Goal: Information Seeking & Learning: Learn about a topic

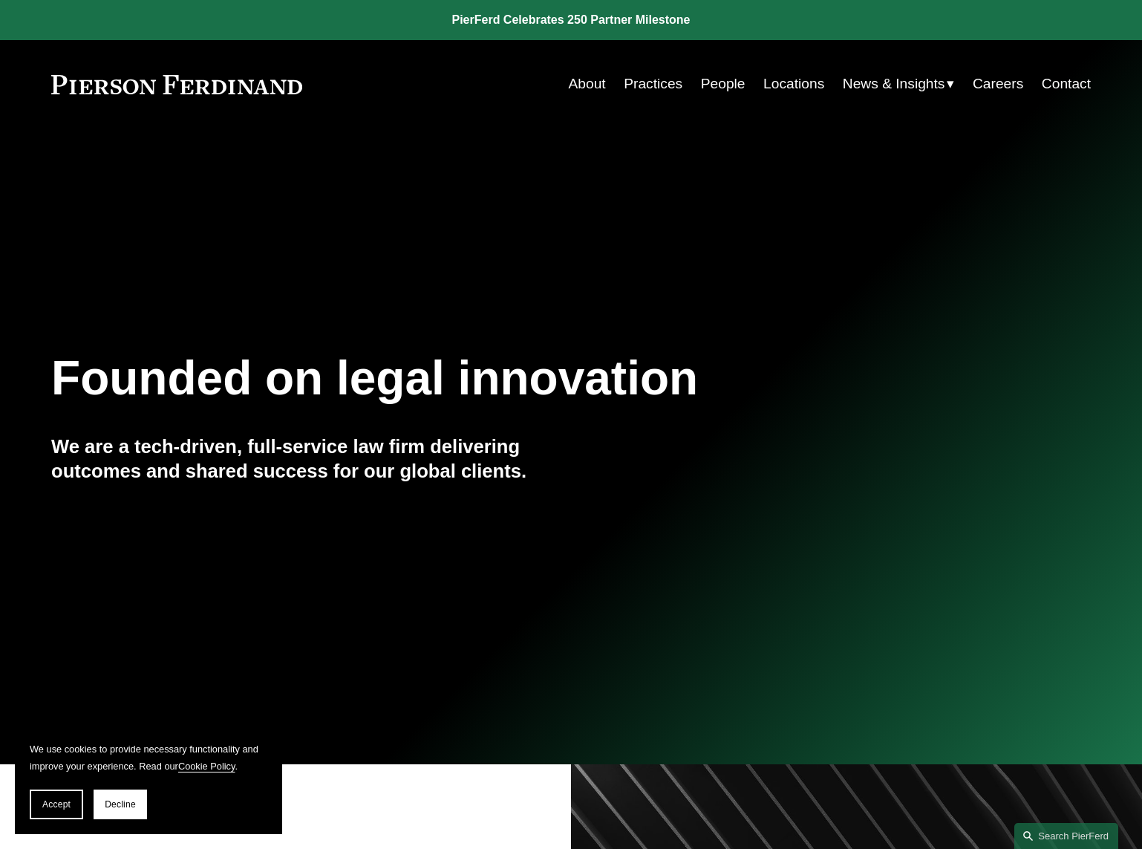
click at [577, 79] on link "About" at bounding box center [587, 84] width 37 height 28
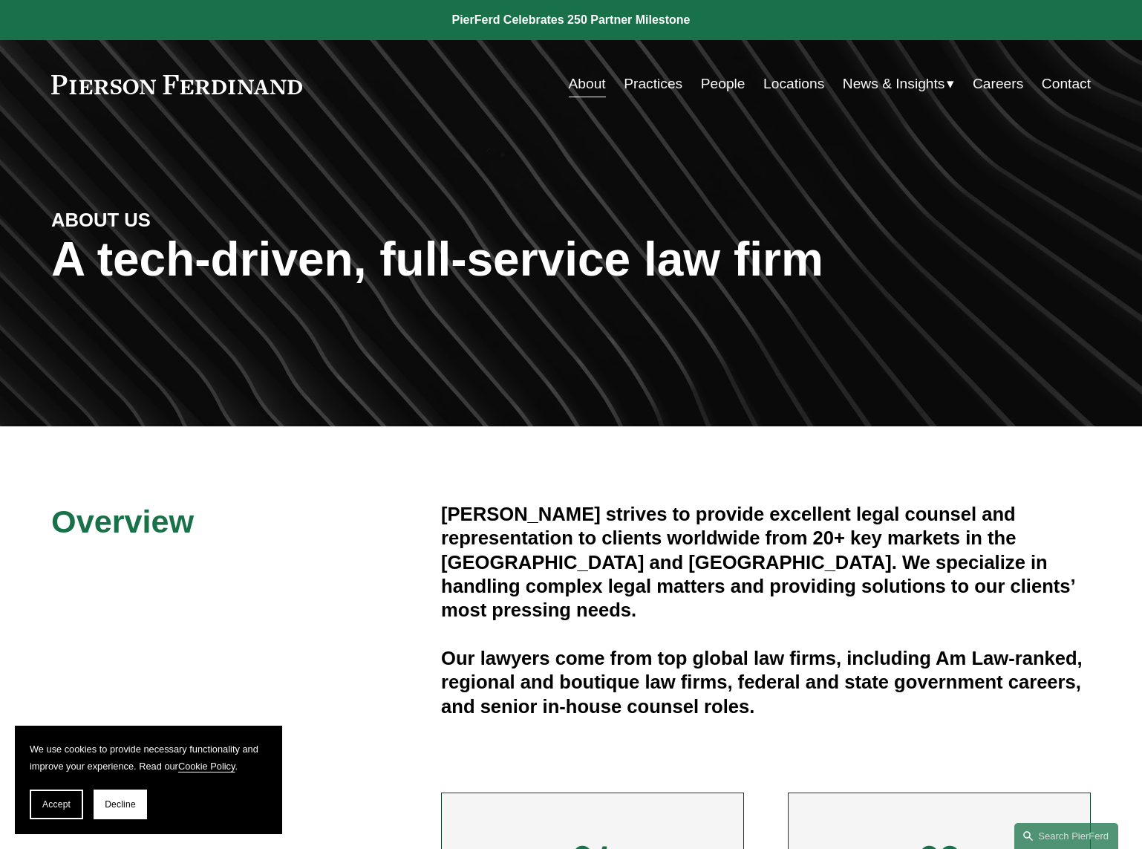
click at [715, 85] on link "People" at bounding box center [723, 84] width 45 height 28
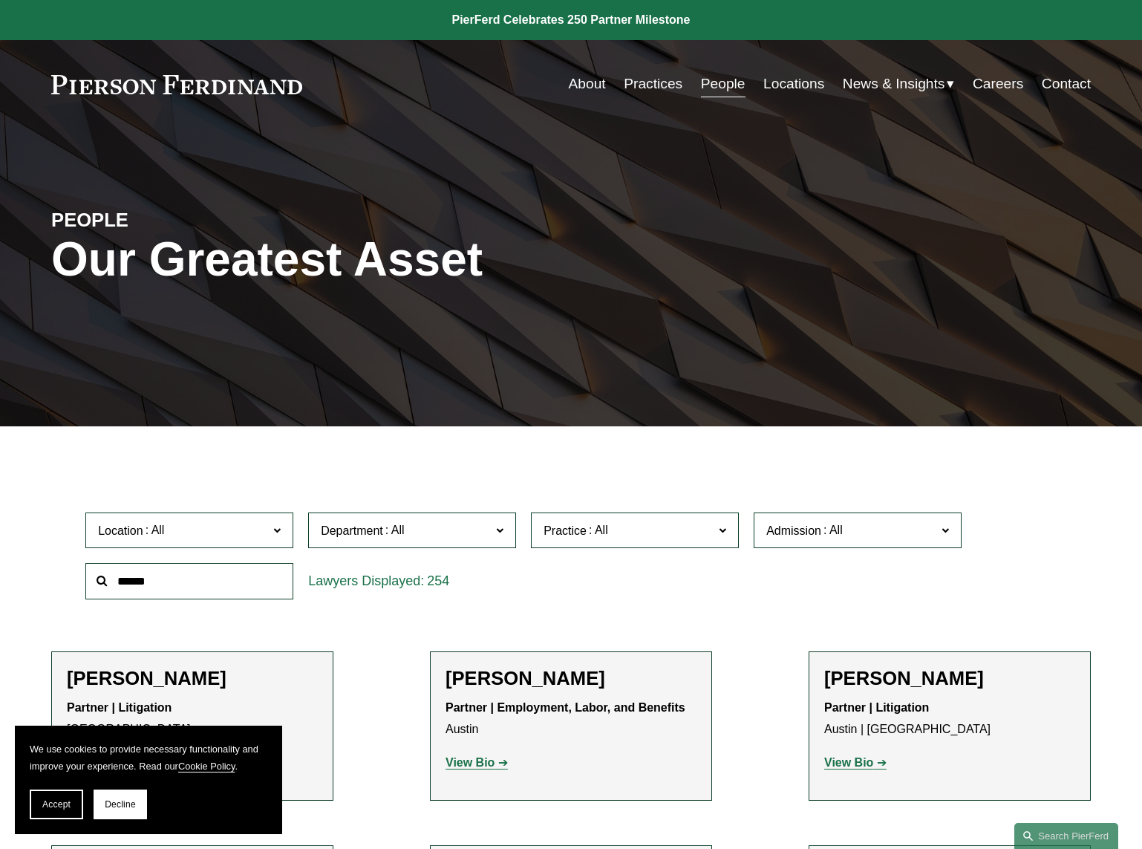
scroll to position [48, 0]
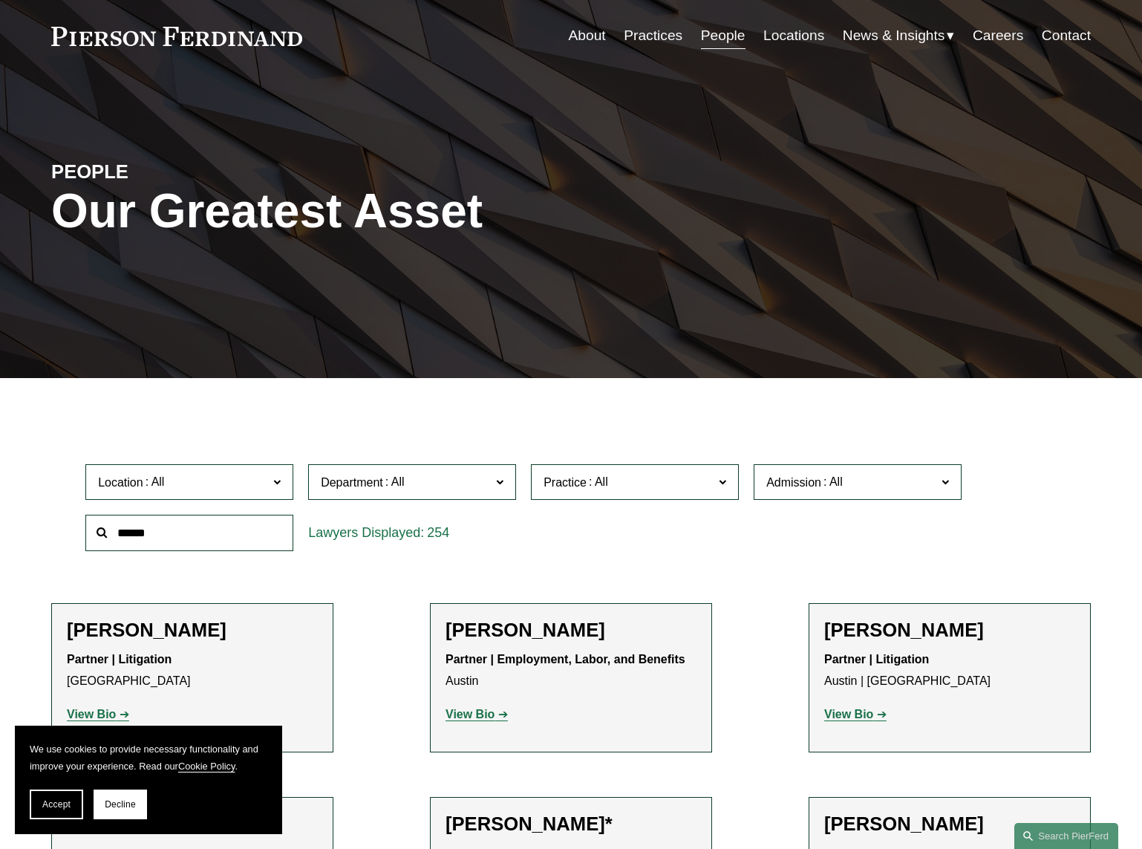
click at [273, 477] on span at bounding box center [276, 481] width 7 height 19
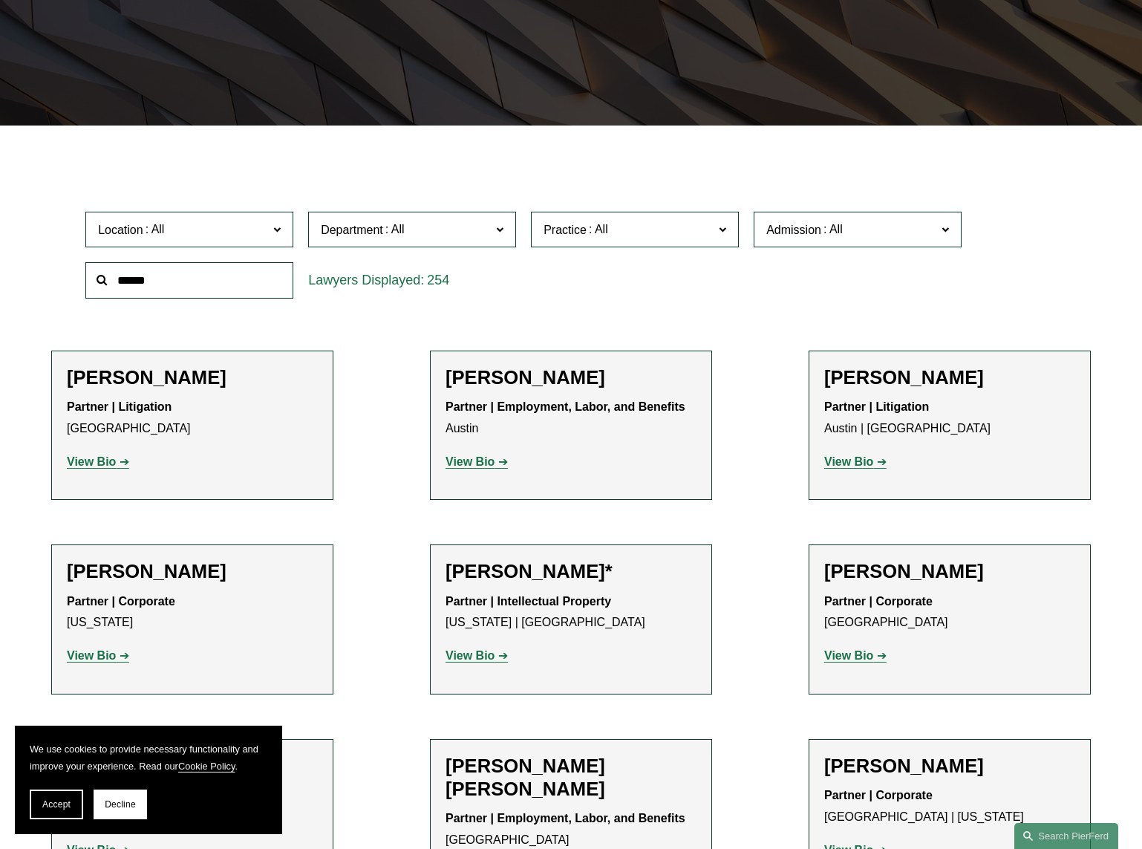
scroll to position [0, 0]
click at [782, 275] on div "Location All Atlanta Austin Boston Charlotte Chicago Cincinnati Cleveland Colum…" at bounding box center [571, 255] width 986 height 102
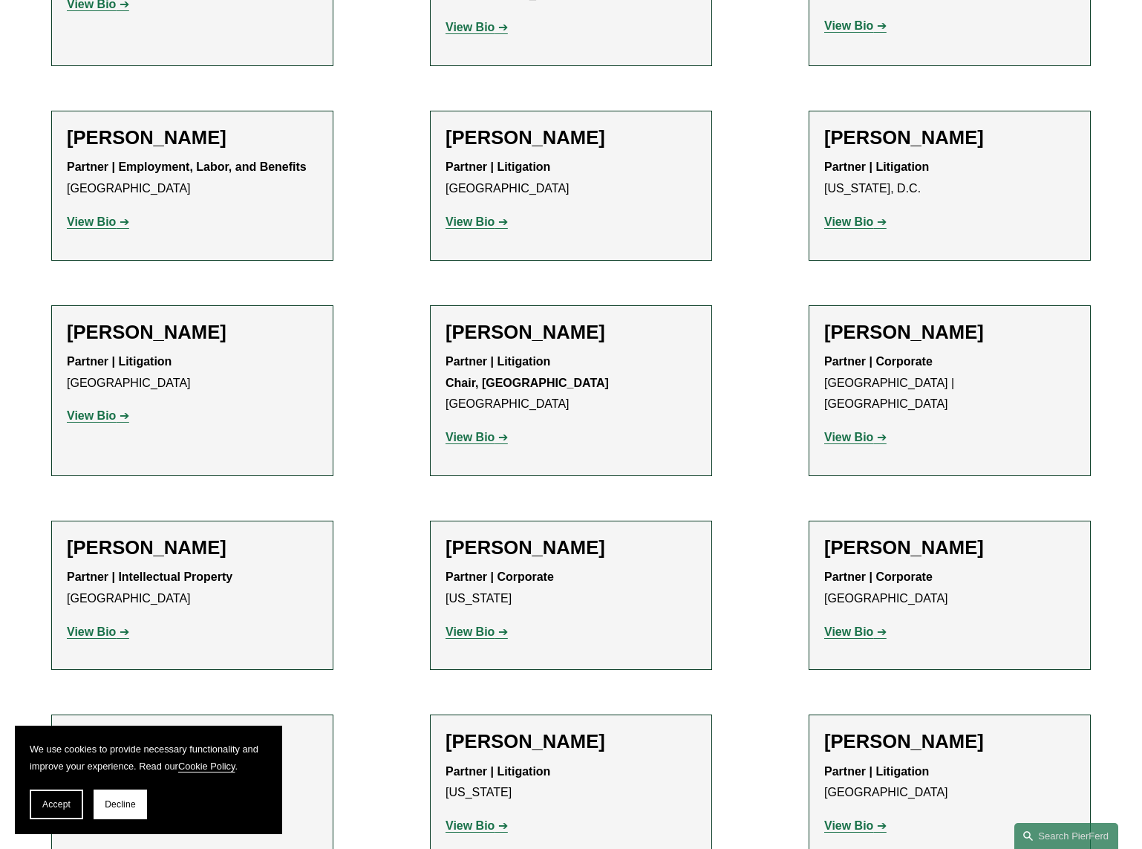
scroll to position [14794, 0]
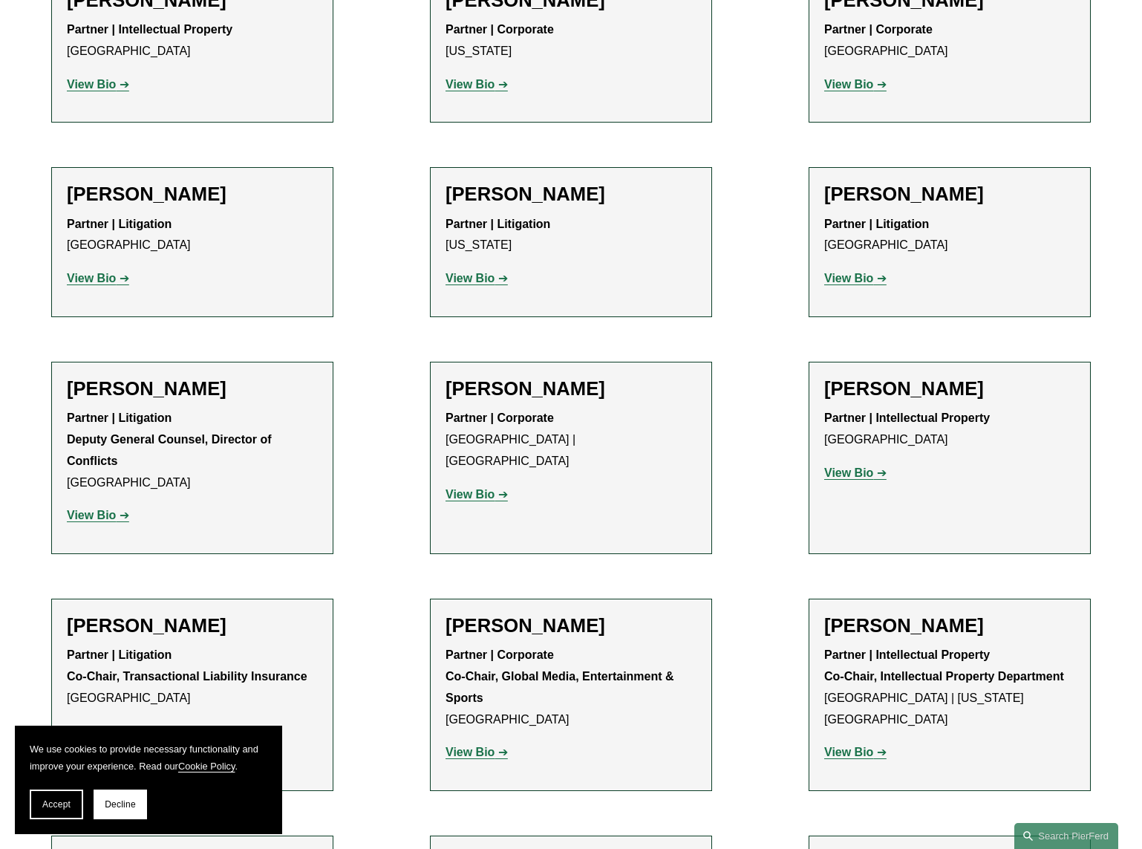
scroll to position [15330, 0]
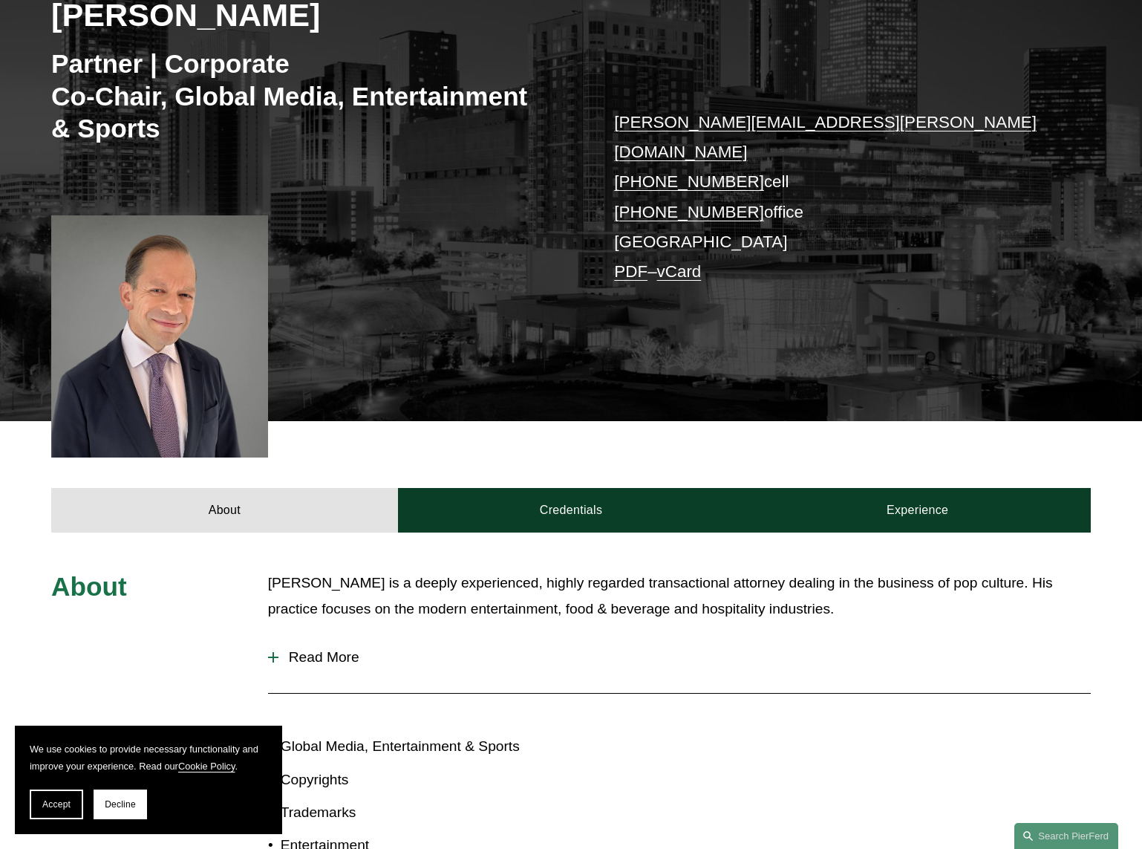
scroll to position [456, 0]
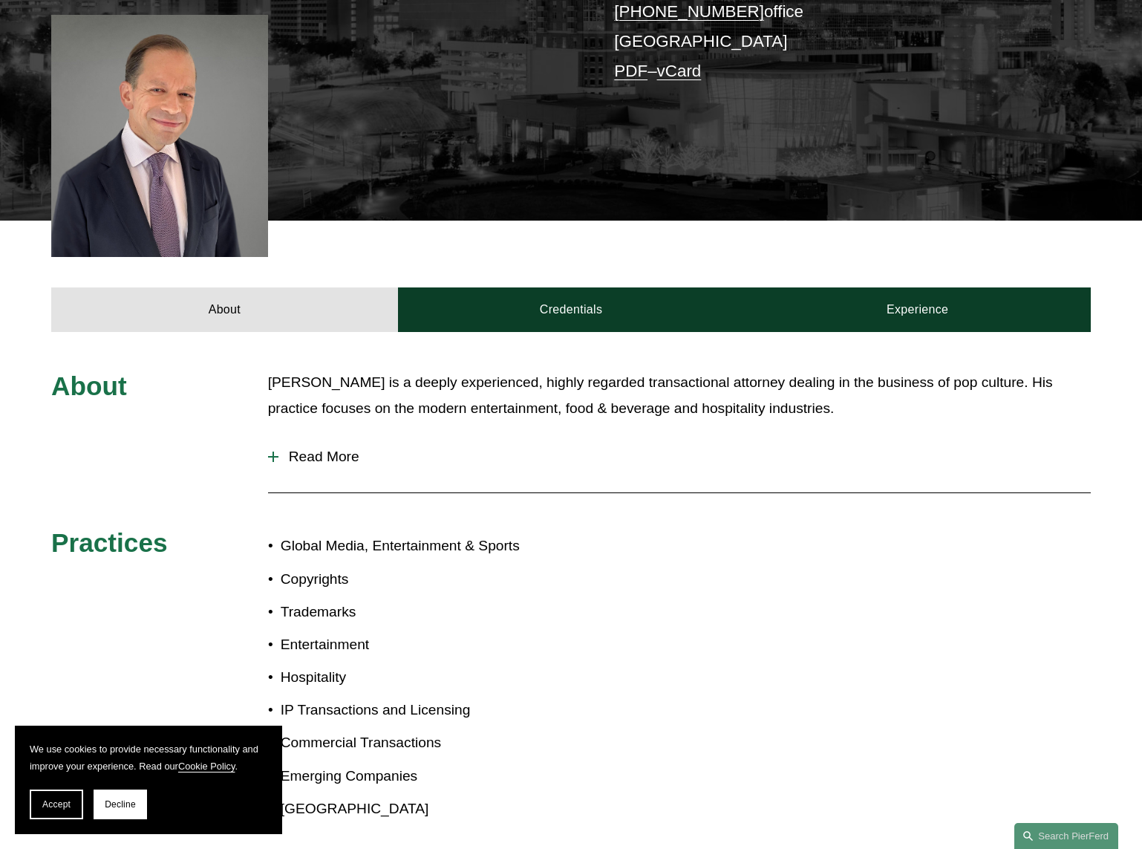
click at [328, 449] on span "Read More" at bounding box center [684, 457] width 812 height 16
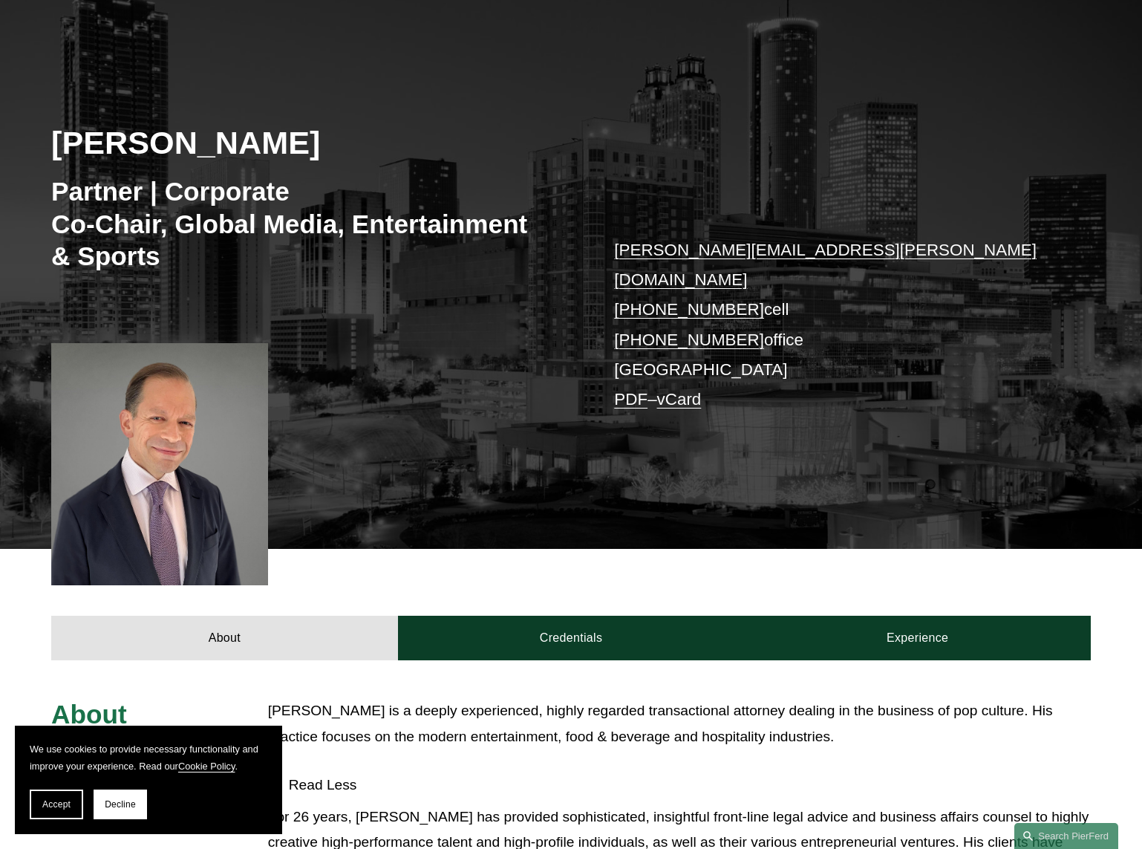
scroll to position [363, 0]
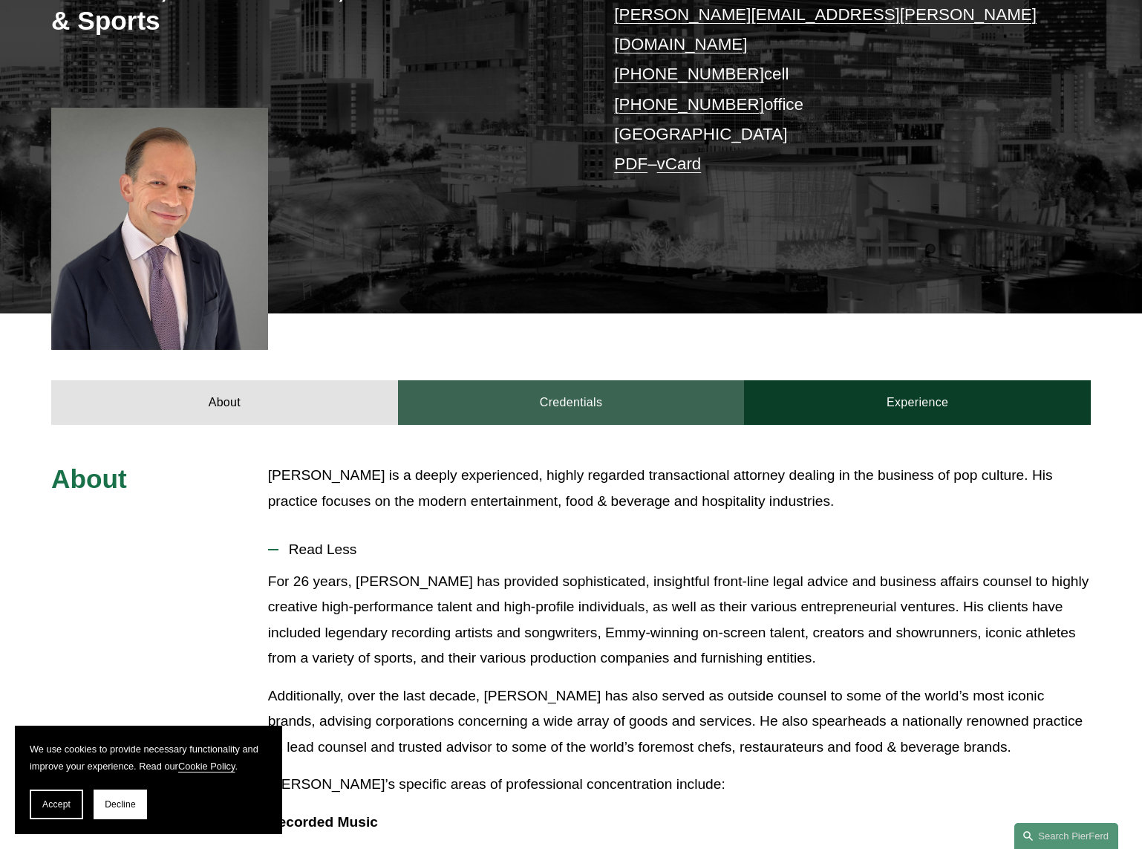
click at [570, 380] on link "Credentials" at bounding box center [571, 402] width 347 height 45
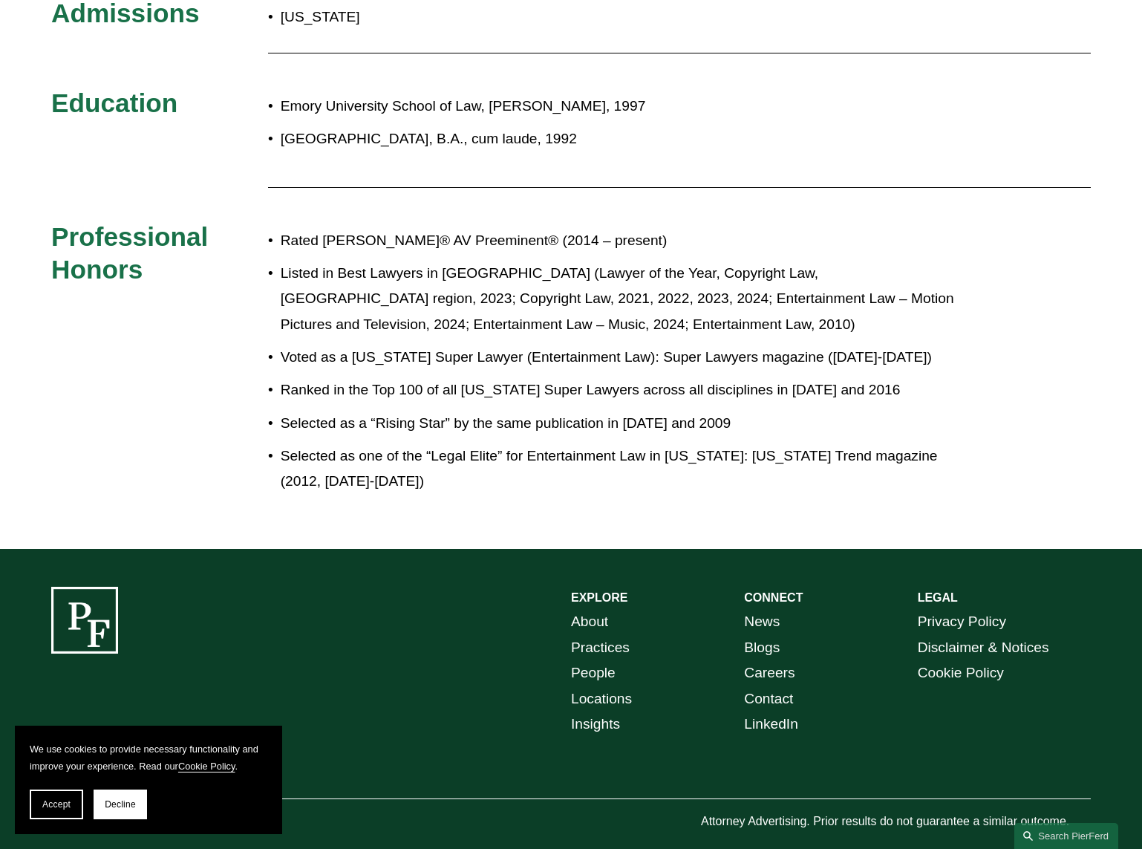
scroll to position [293, 0]
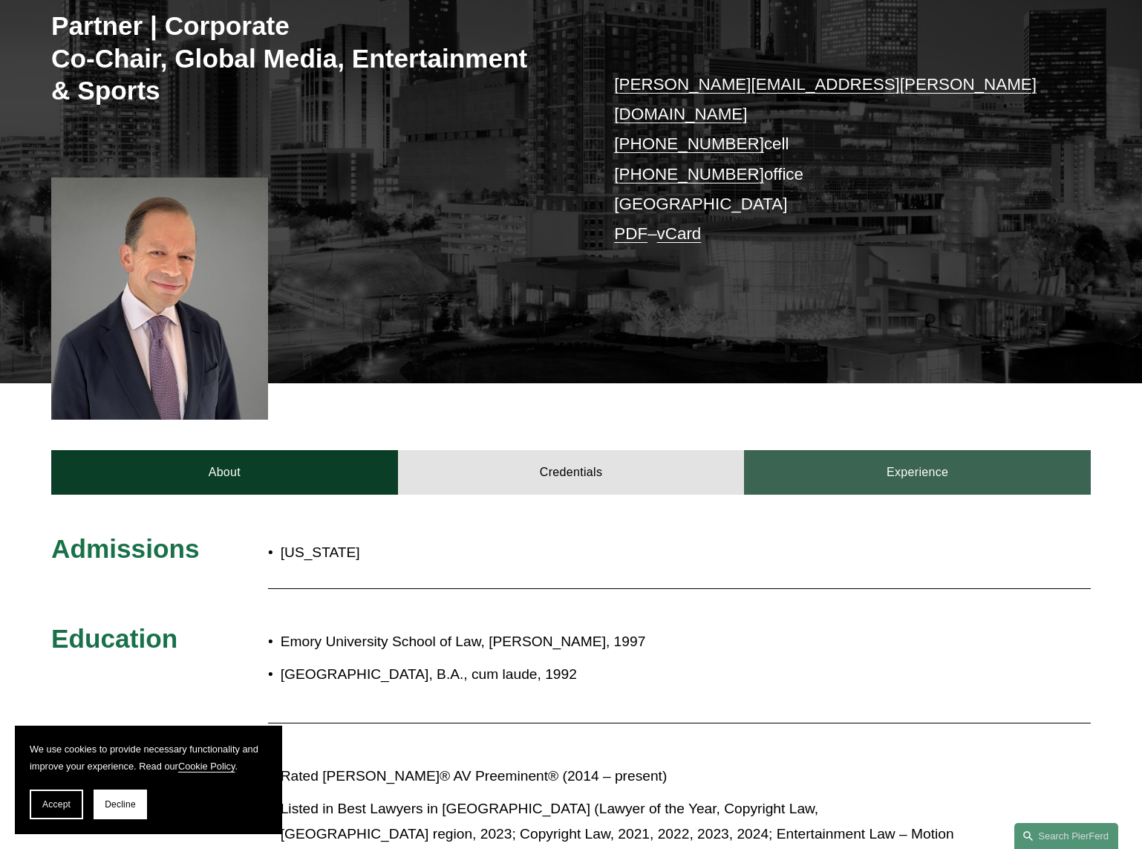
click at [937, 450] on link "Experience" at bounding box center [917, 472] width 347 height 45
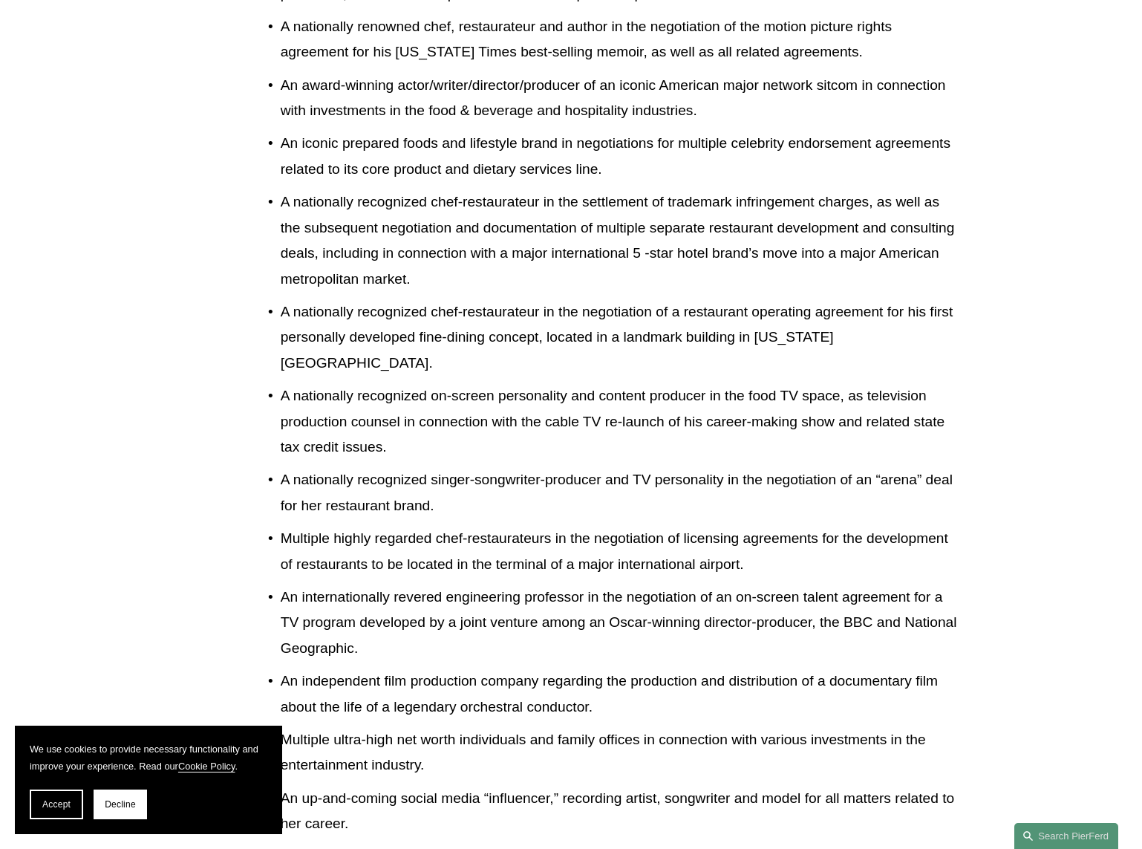
scroll to position [2444, 0]
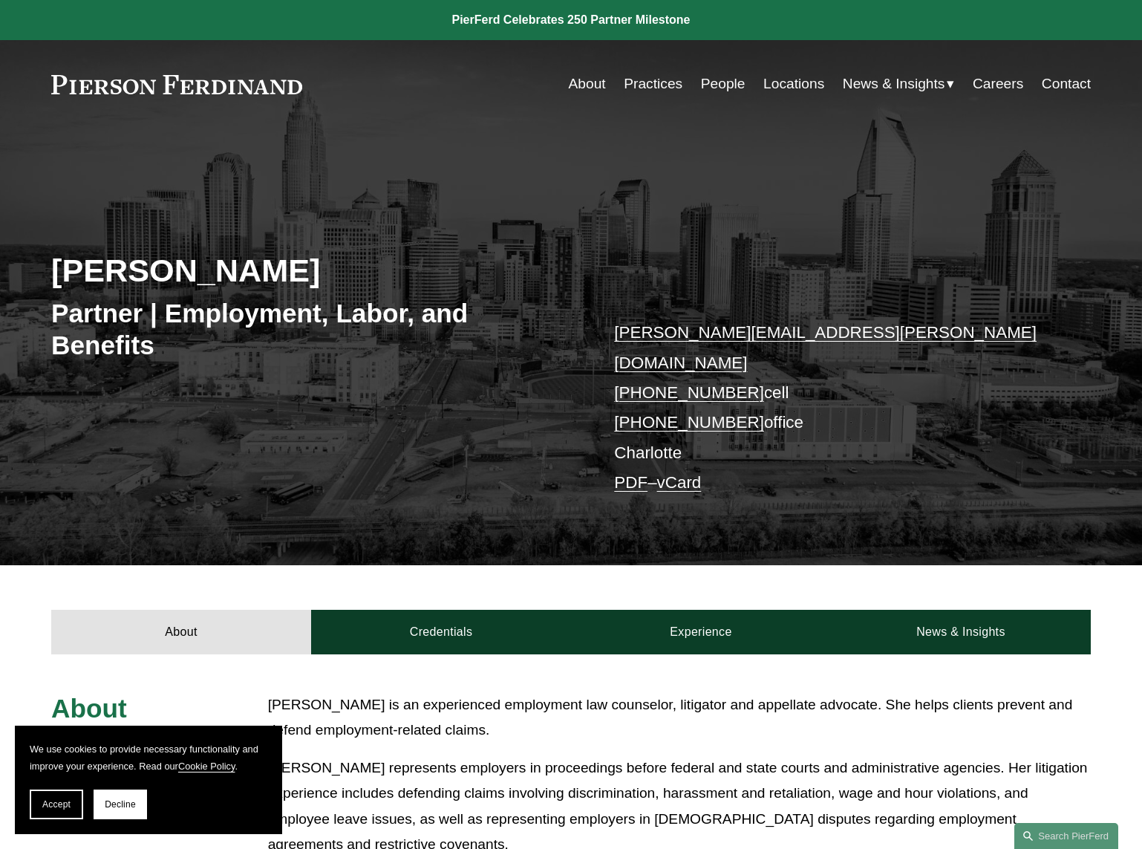
scroll to position [531, 0]
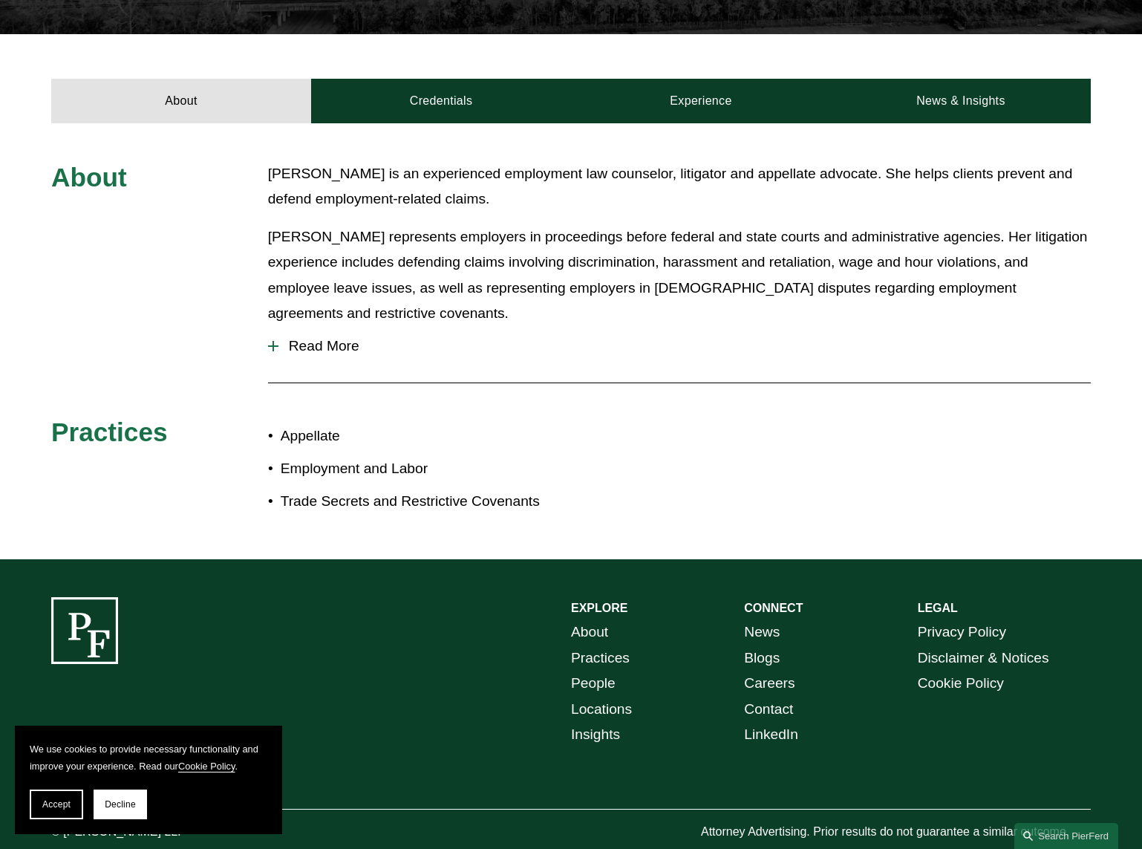
click at [320, 327] on button "Read More" at bounding box center [679, 346] width 823 height 39
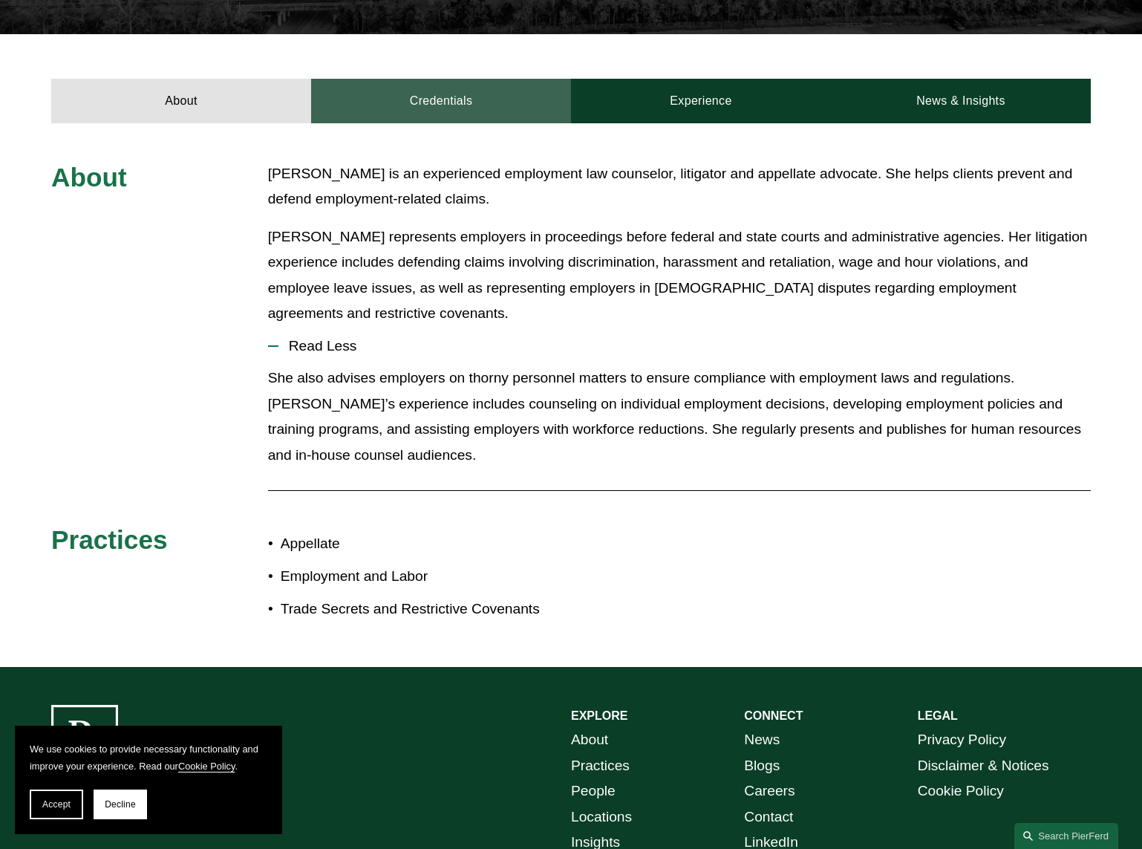
click at [455, 92] on link "Credentials" at bounding box center [441, 101] width 260 height 45
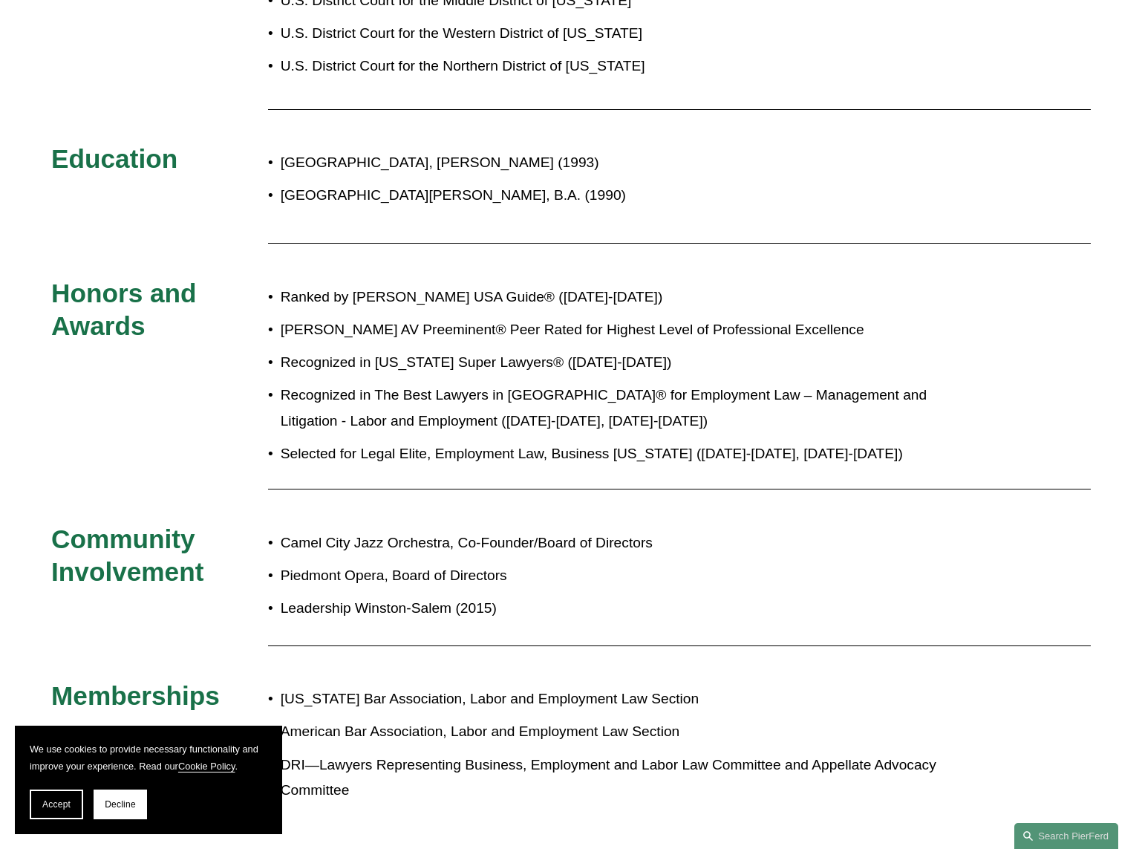
scroll to position [0, 0]
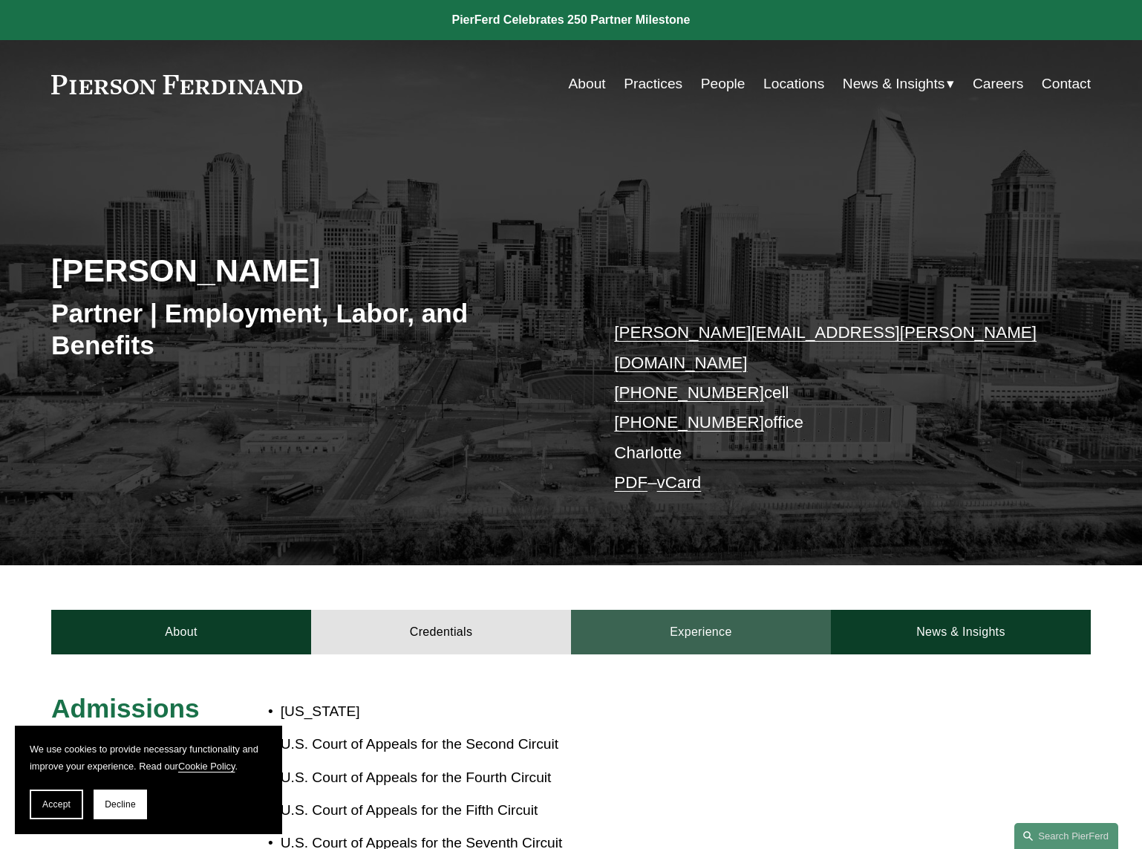
click at [686, 610] on link "Experience" at bounding box center [701, 632] width 260 height 45
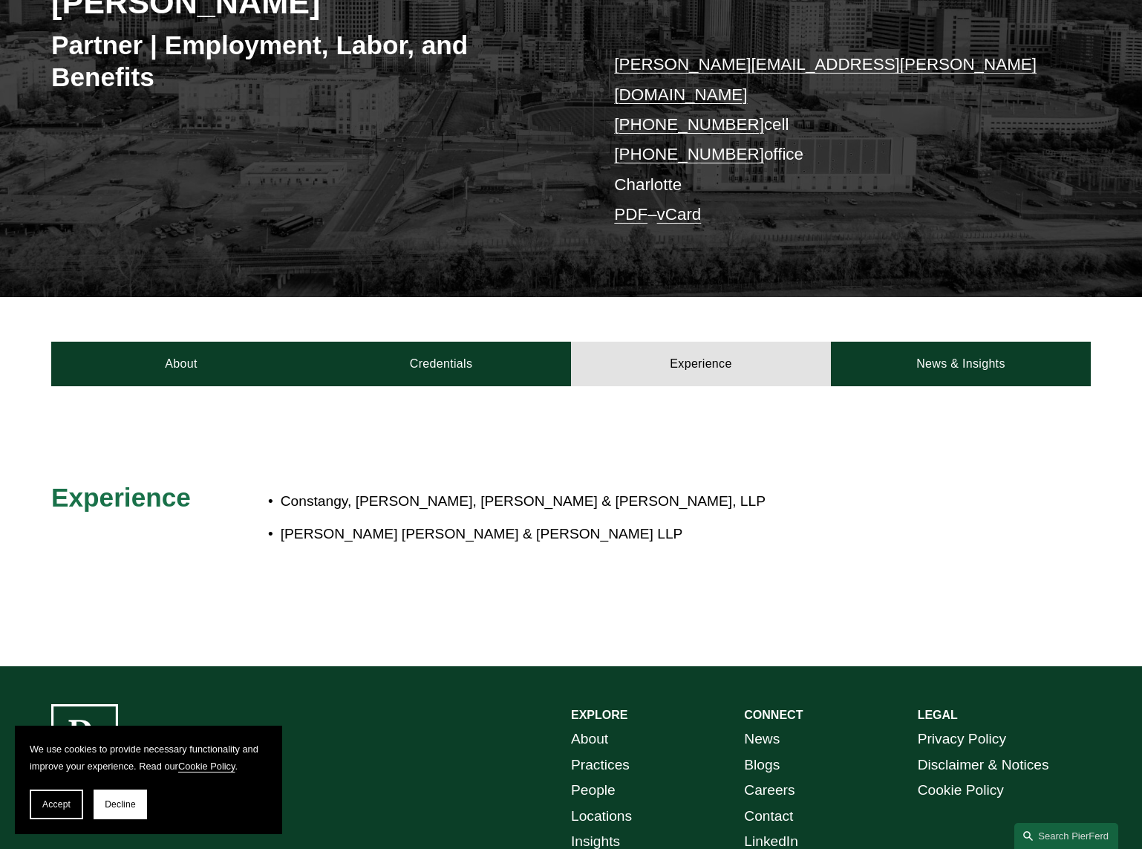
scroll to position [385, 0]
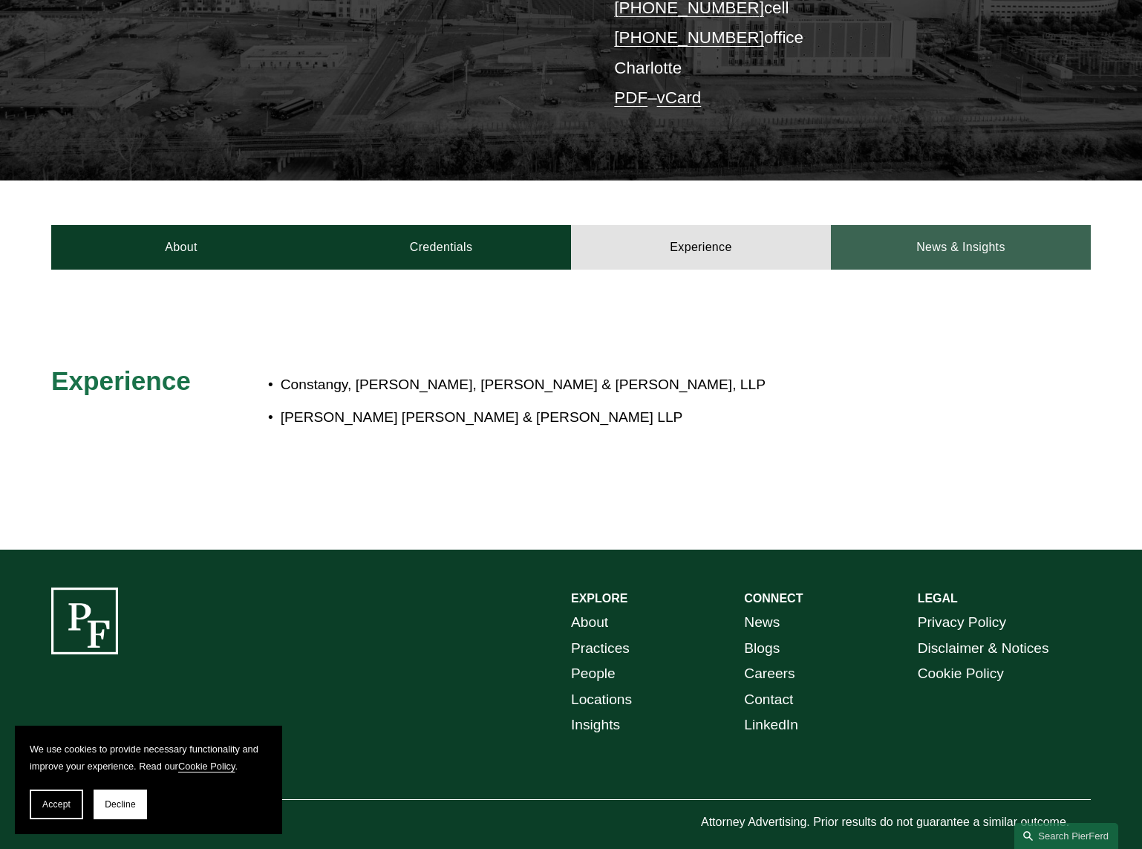
click at [1025, 225] on link "News & Insights" at bounding box center [961, 247] width 260 height 45
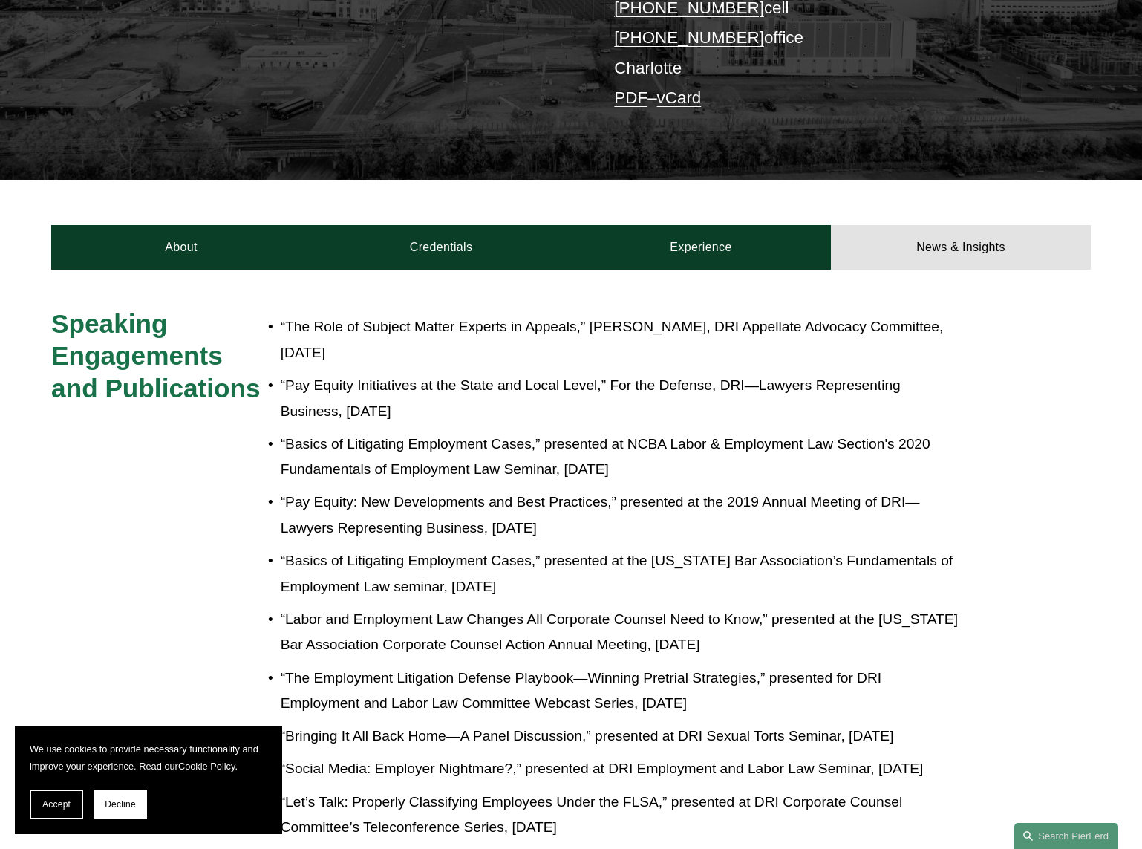
scroll to position [0, 0]
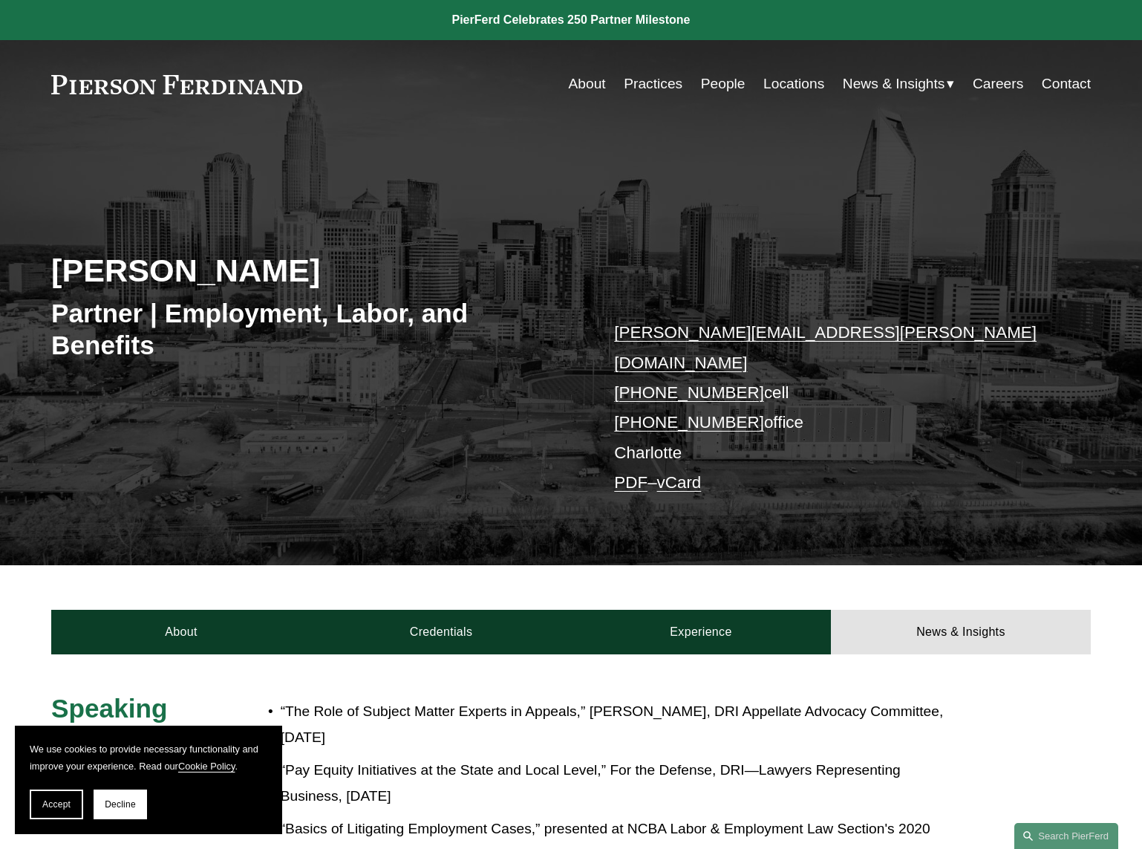
click at [298, 290] on div "[PERSON_NAME]" at bounding box center [311, 273] width 520 height 45
click at [175, 266] on h2 "[PERSON_NAME]" at bounding box center [311, 270] width 520 height 39
click at [711, 81] on link "People" at bounding box center [723, 84] width 45 height 28
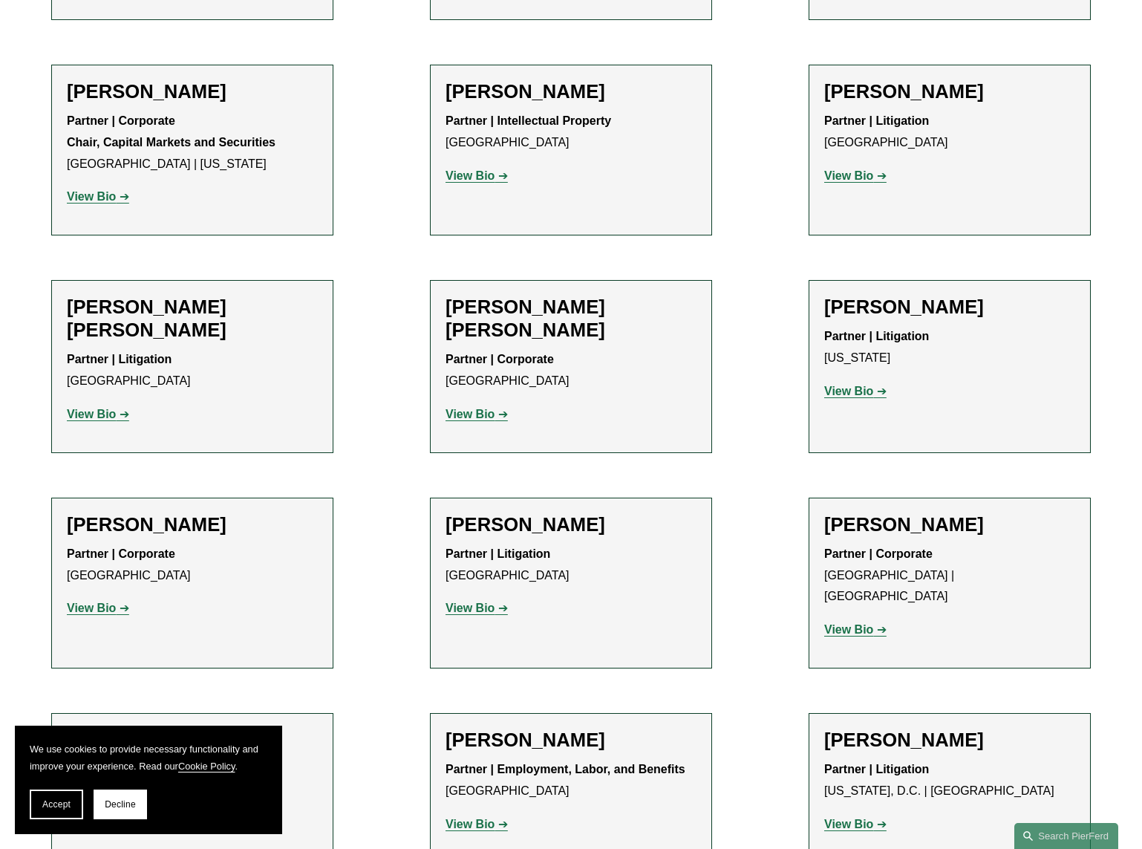
scroll to position [10908, 0]
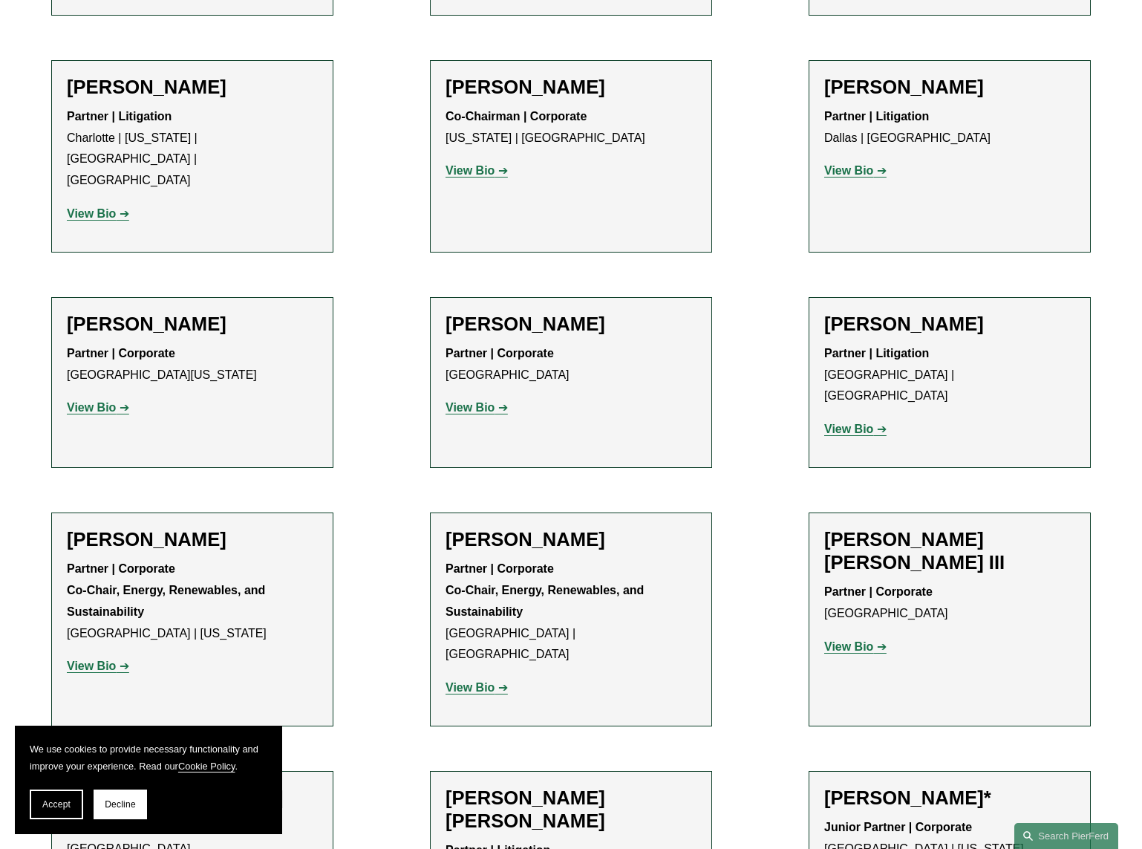
scroll to position [13330, 0]
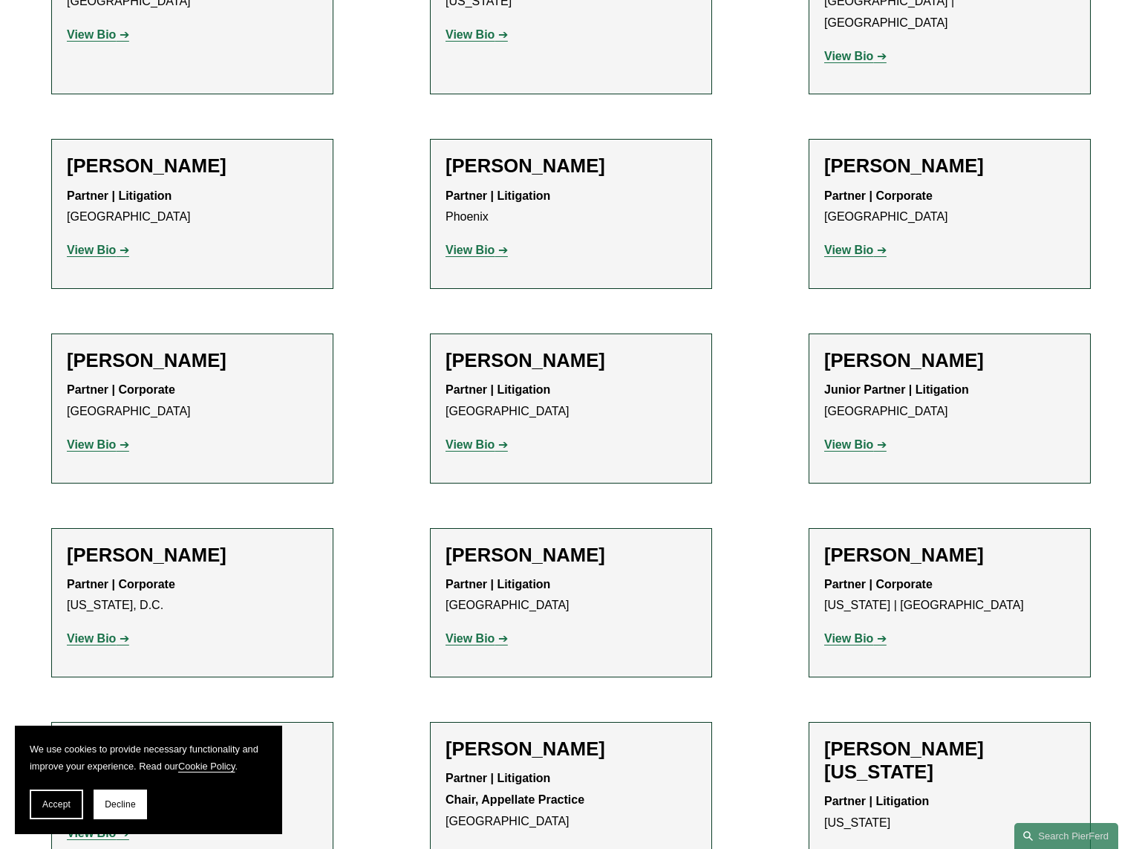
scroll to position [17430, 0]
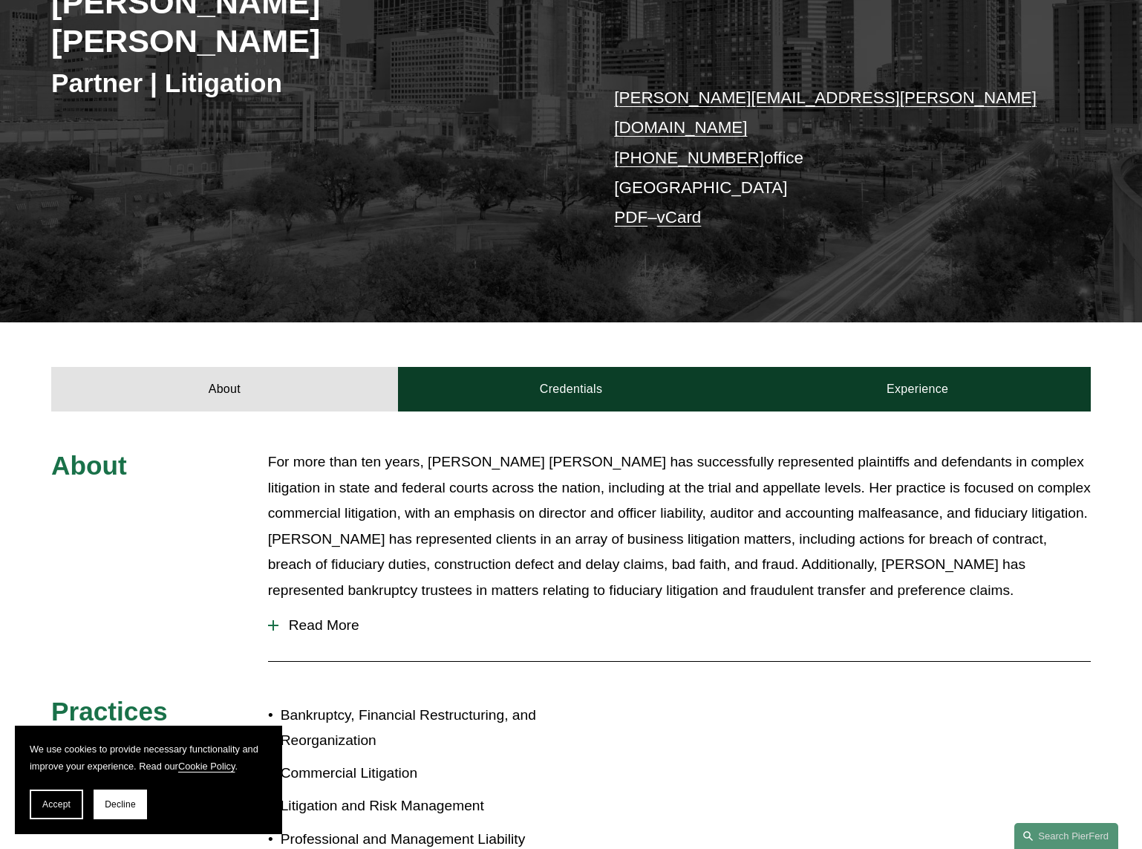
scroll to position [509, 0]
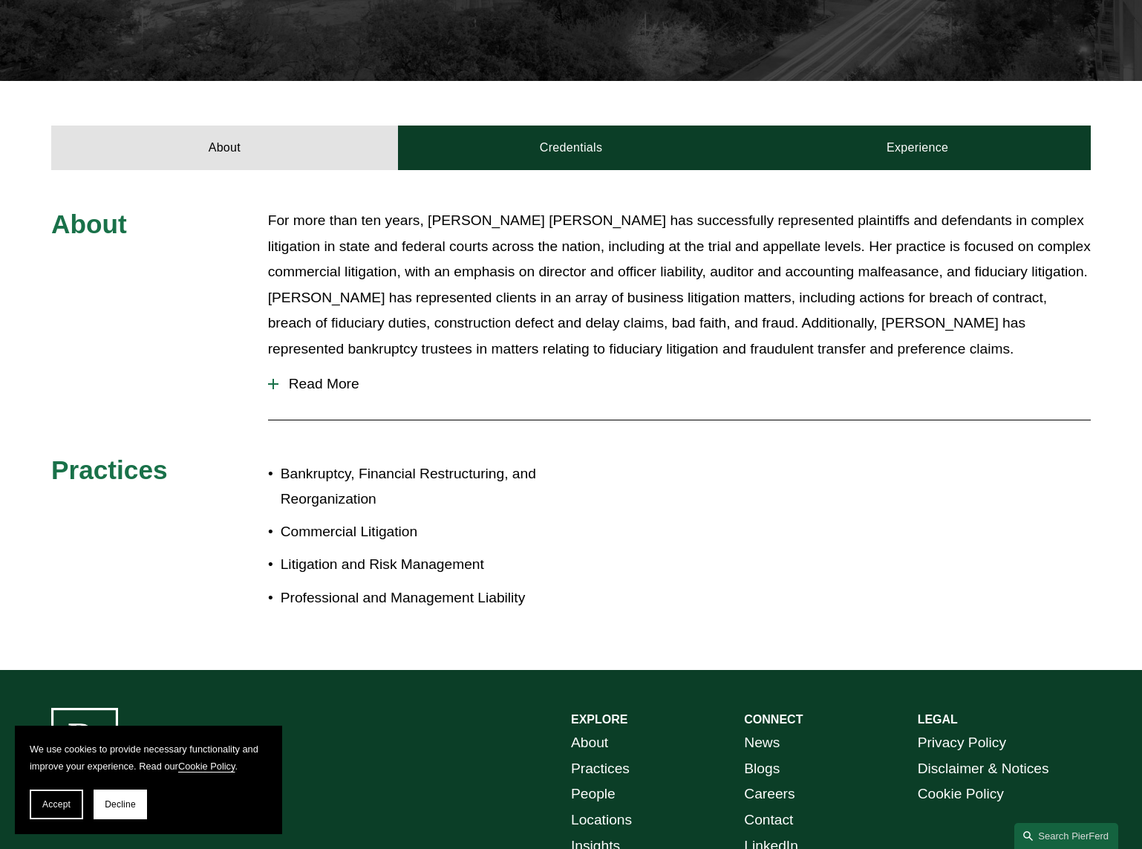
click at [330, 376] on span "Read More" at bounding box center [684, 384] width 812 height 16
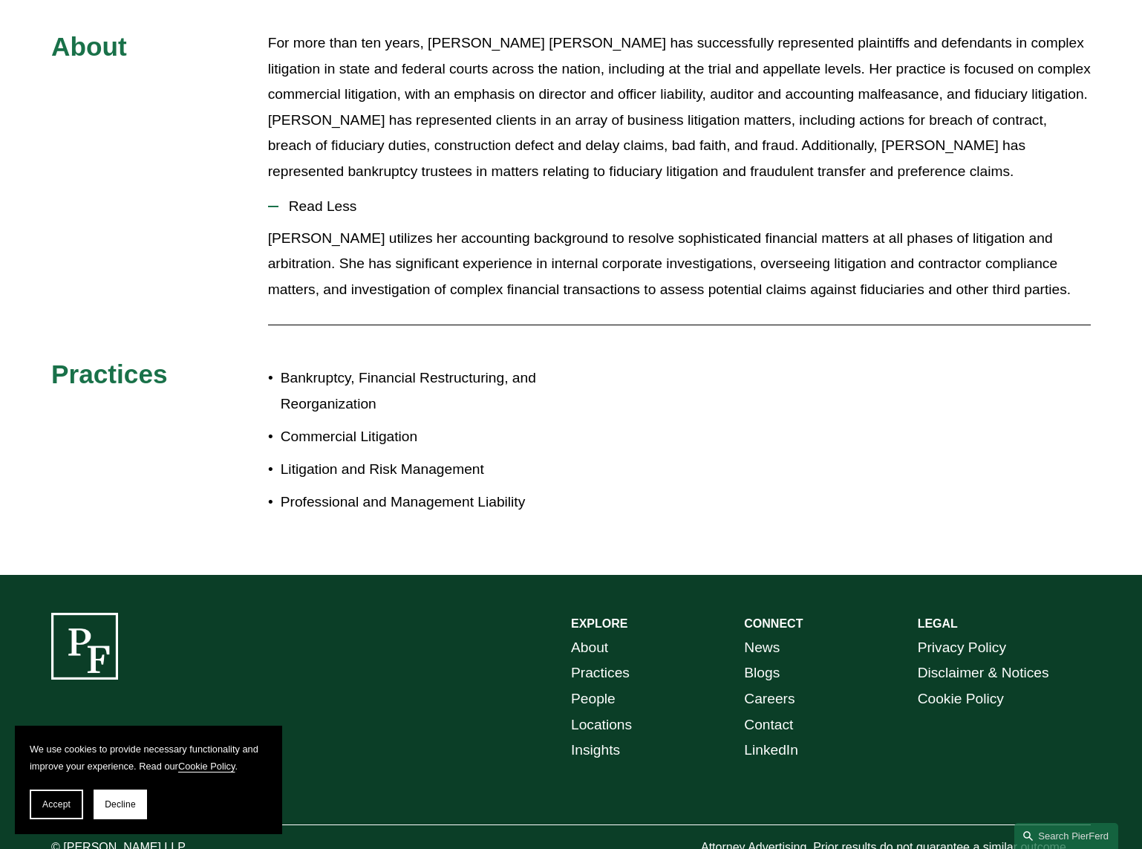
scroll to position [0, 0]
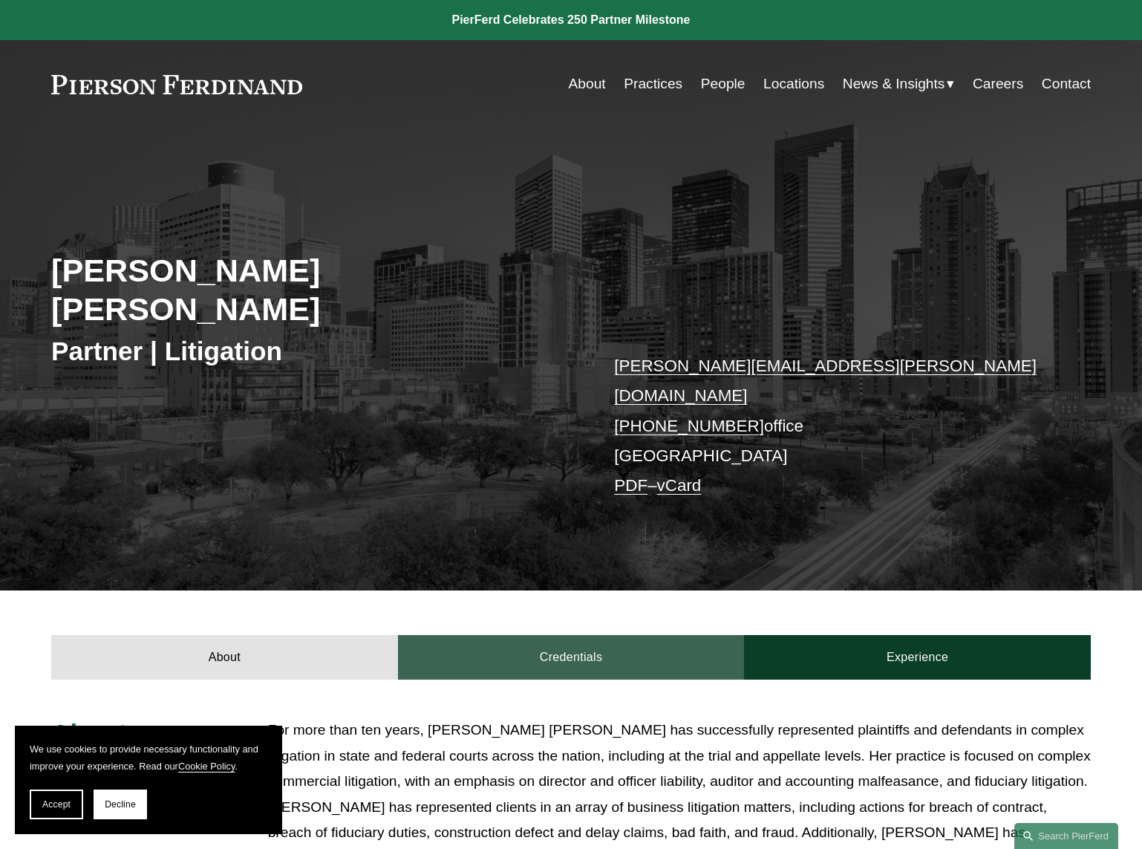
click at [595, 635] on link "Credentials" at bounding box center [571, 657] width 347 height 45
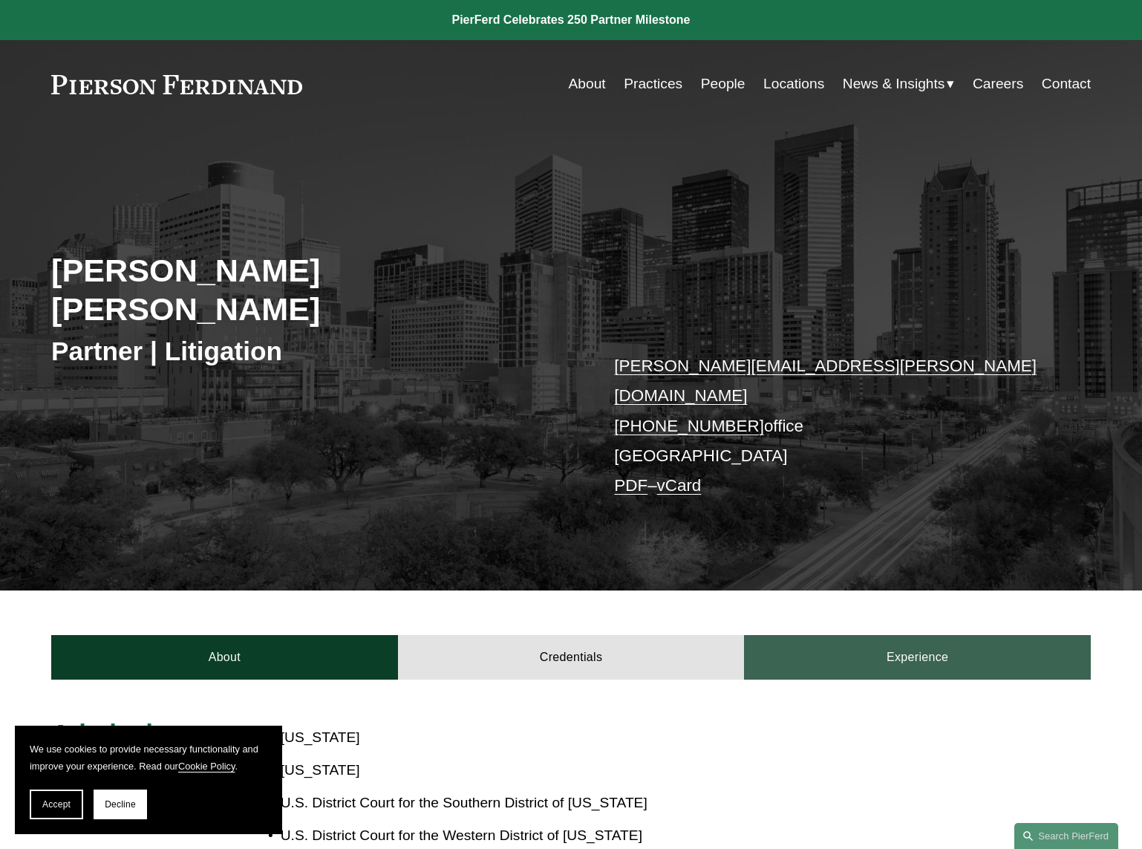
click at [916, 635] on link "Experience" at bounding box center [917, 657] width 347 height 45
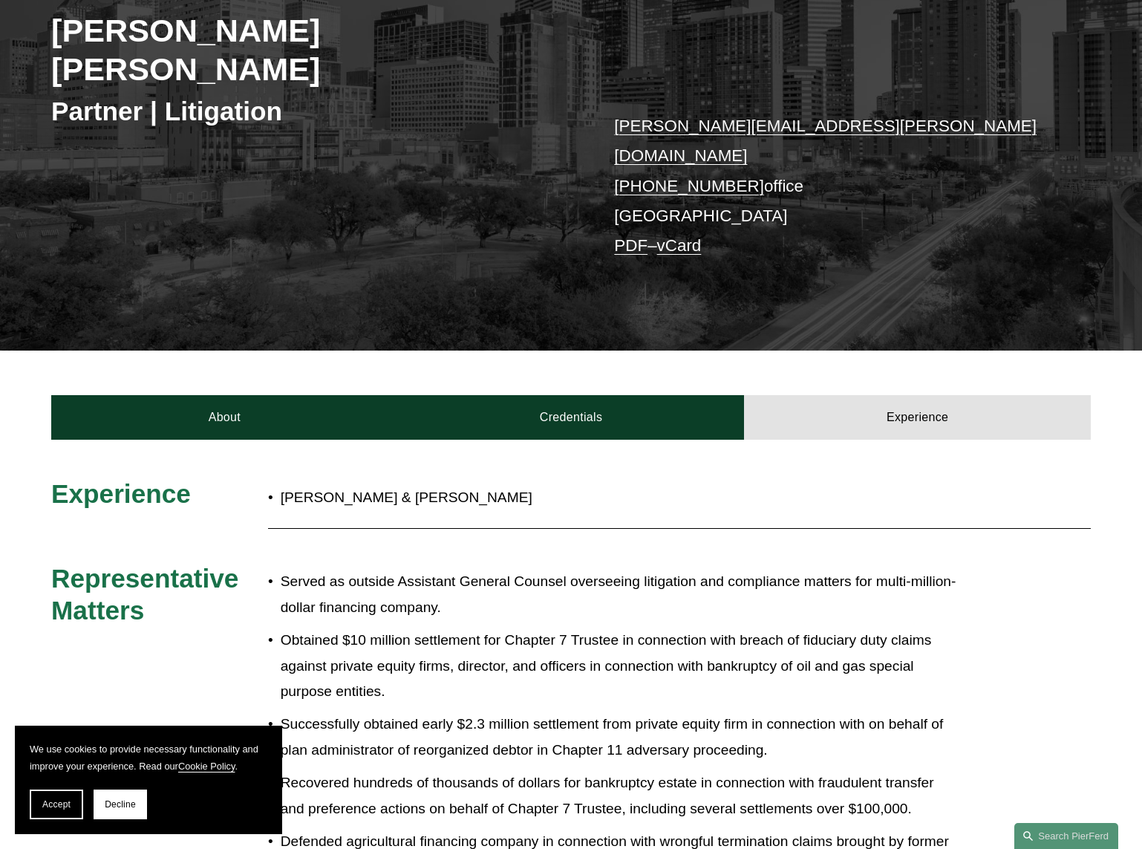
scroll to position [776, 0]
